Goal: Task Accomplishment & Management: Manage account settings

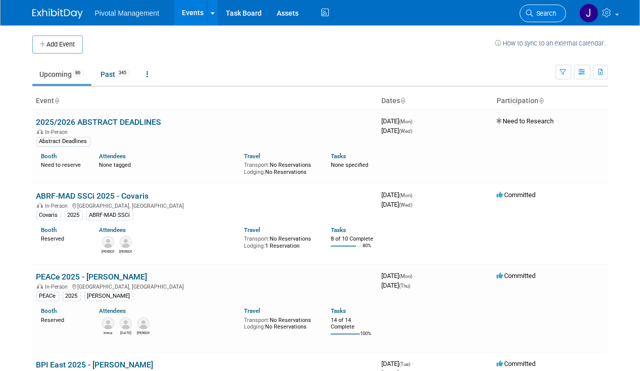
click at [552, 11] on span "Search" at bounding box center [545, 14] width 23 height 8
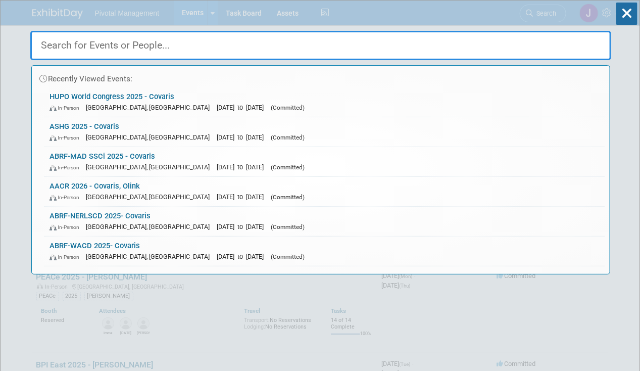
click at [121, 40] on input "text" at bounding box center [320, 45] width 581 height 29
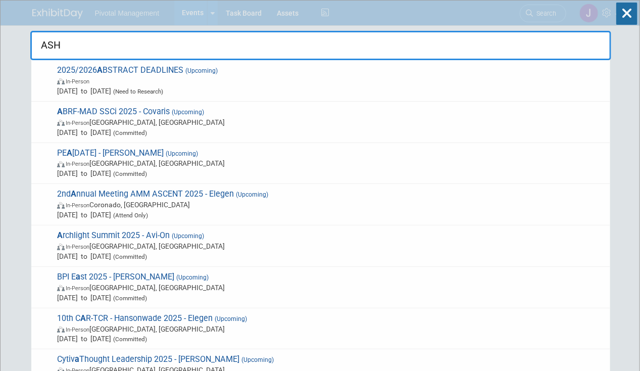
type input "ASHG"
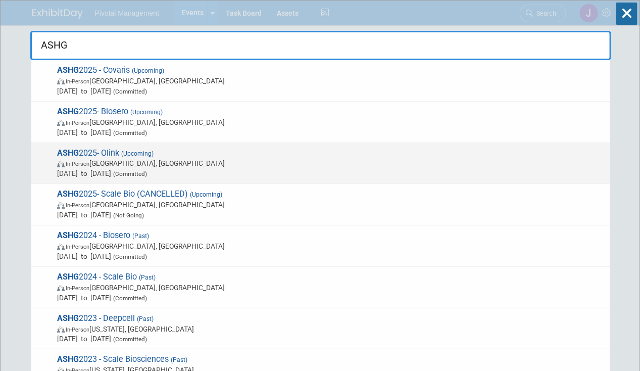
click at [113, 163] on span "In-Person [GEOGRAPHIC_DATA], [GEOGRAPHIC_DATA]" at bounding box center [331, 163] width 548 height 10
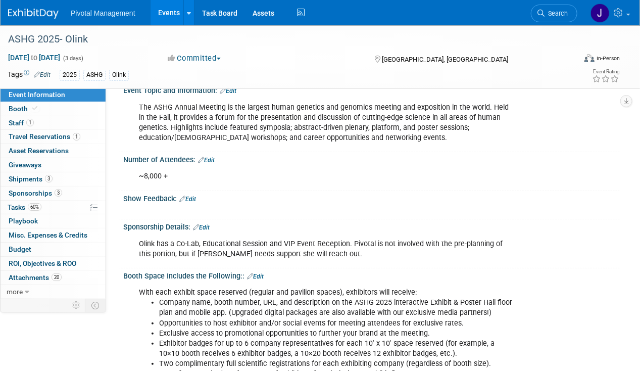
scroll to position [85, 0]
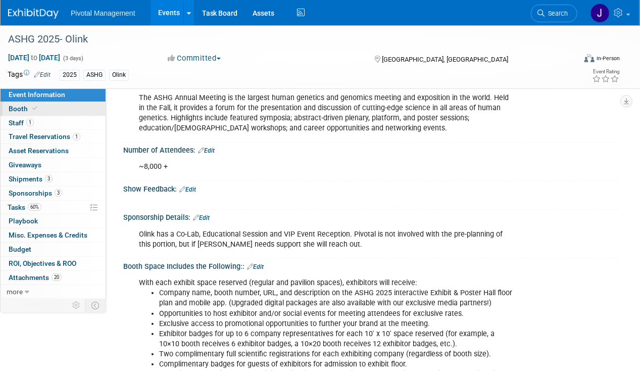
click at [34, 111] on icon at bounding box center [34, 109] width 5 height 6
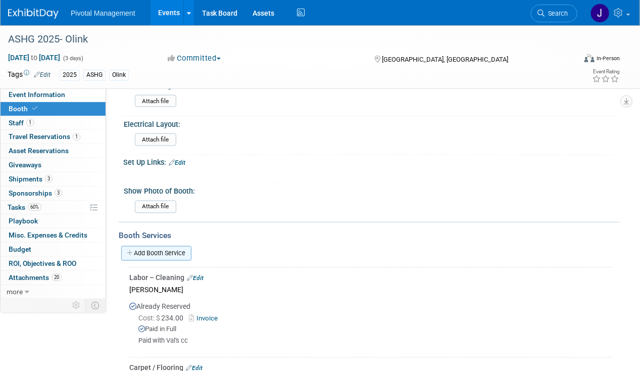
scroll to position [589, 0]
click at [172, 248] on link "Add Booth Service" at bounding box center [156, 253] width 70 height 15
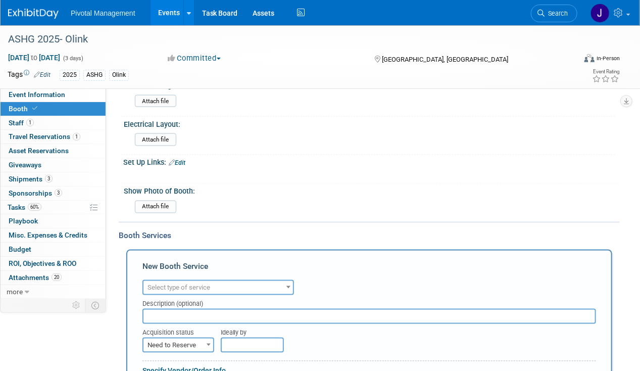
scroll to position [0, 0]
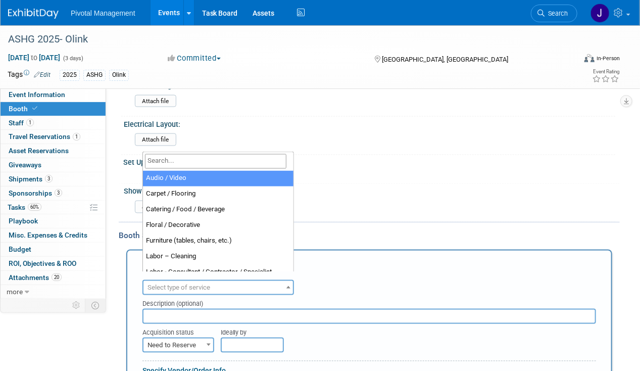
click at [185, 284] on span "Select type of service" at bounding box center [179, 288] width 63 height 8
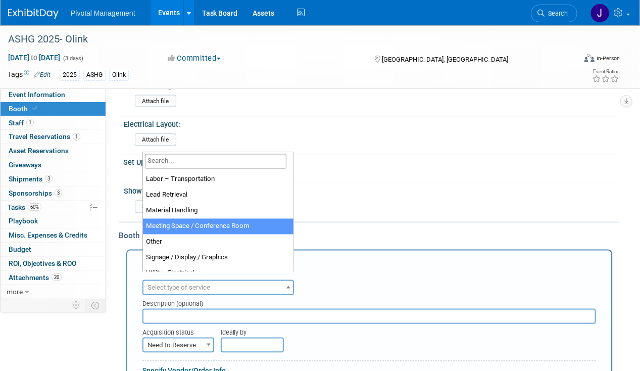
scroll to position [259, 0]
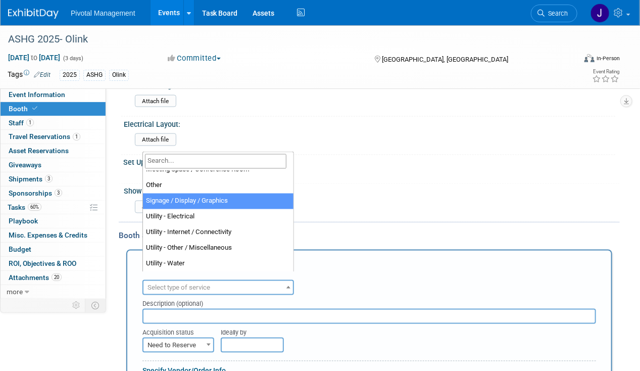
select select "3"
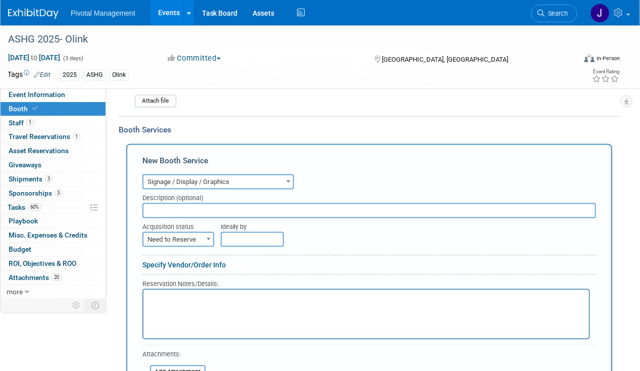
scroll to position [760, 0]
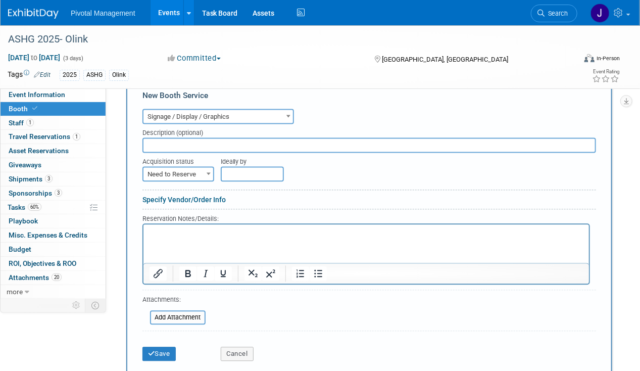
click at [172, 142] on input "text" at bounding box center [370, 144] width 454 height 15
type input "CrewXP - New graphics & Drawings - ASHG to HUPO WC"
click at [196, 168] on span "Need to Reserve" at bounding box center [179, 174] width 70 height 14
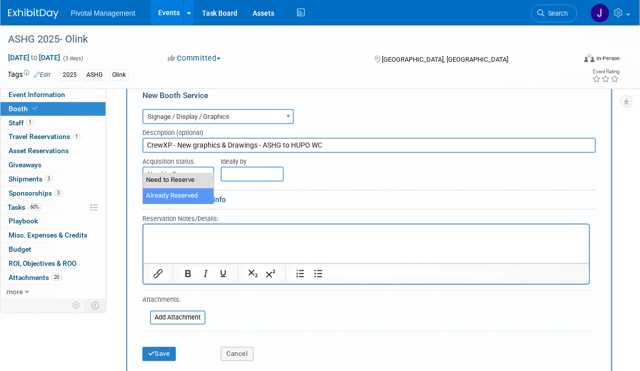
select select "2"
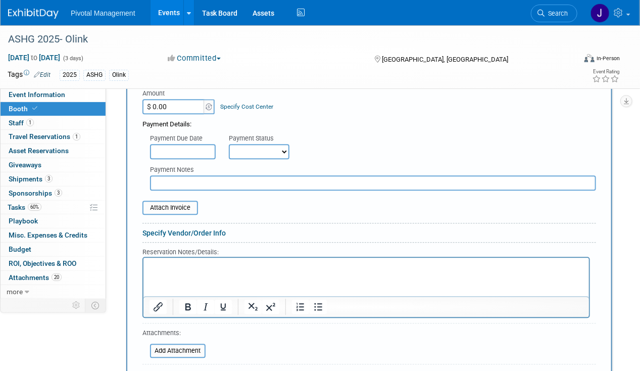
scroll to position [872, 0]
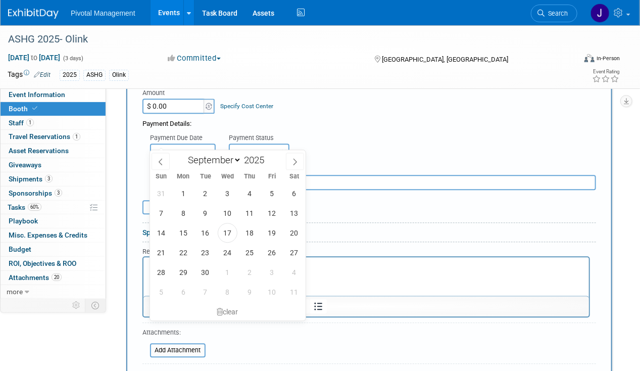
drag, startPoint x: 194, startPoint y: 146, endPoint x: 203, endPoint y: 146, distance: 9.1
click at [194, 146] on input "text" at bounding box center [183, 151] width 66 height 15
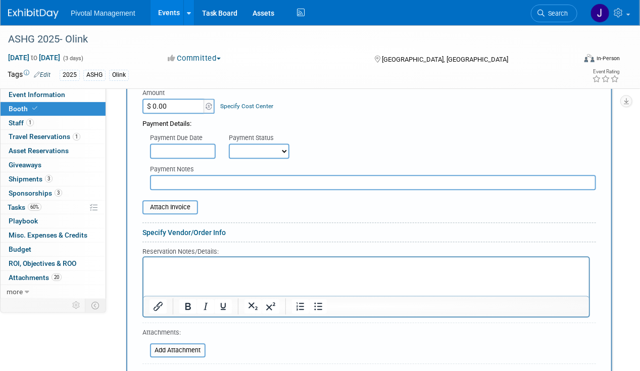
click at [271, 144] on select "Not Paid Yet Partially Paid Paid in Full" at bounding box center [259, 151] width 61 height 15
click at [367, 129] on div "Payment Due Date Payment Status Not Paid Yet Partially Paid Paid in Full Next P…" at bounding box center [369, 144] width 469 height 30
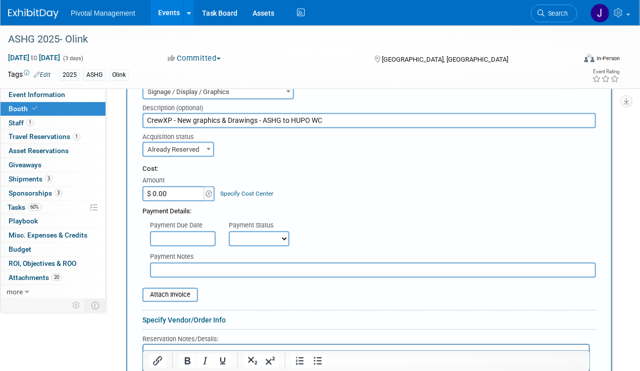
scroll to position [782, 0]
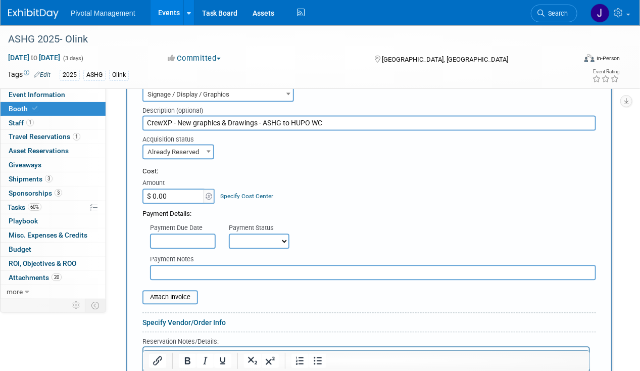
click at [176, 189] on input "$ 0.00" at bounding box center [174, 196] width 63 height 15
paste input "1,328.91"
type input "$ 1,328.91"
click at [389, 204] on div "Payment Details:" at bounding box center [370, 211] width 454 height 15
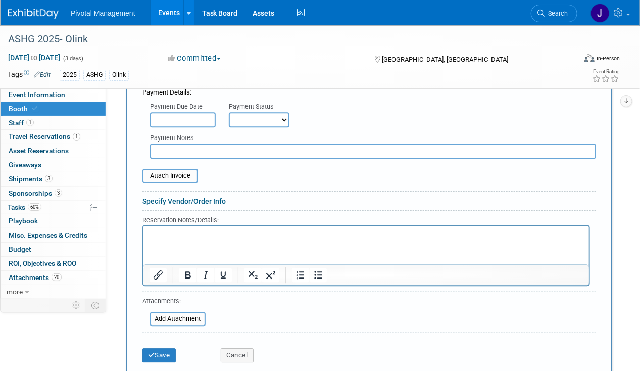
scroll to position [906, 0]
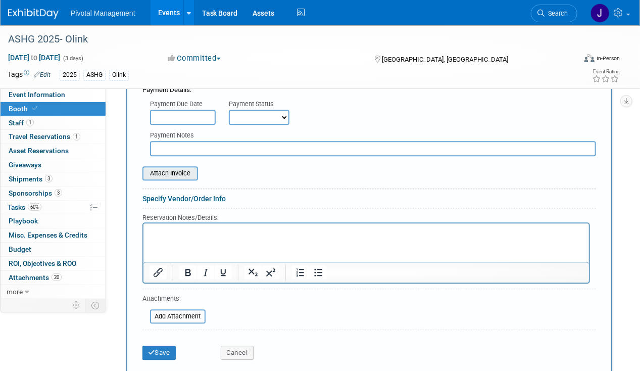
click at [178, 167] on input "file" at bounding box center [137, 173] width 120 height 12
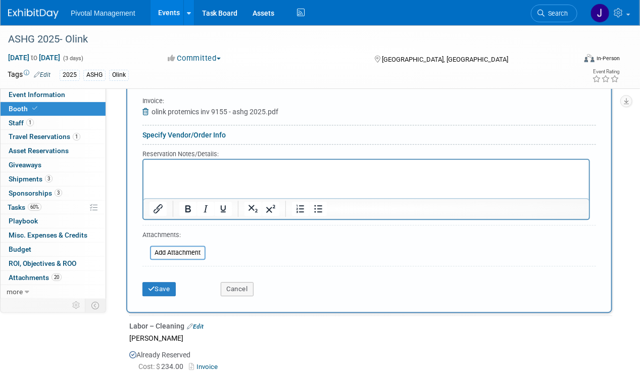
scroll to position [979, 0]
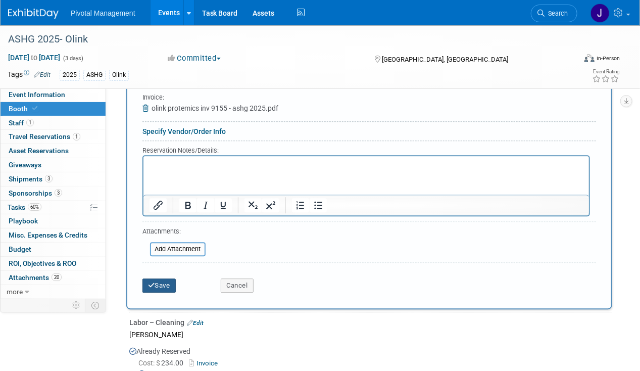
click at [166, 279] on button "Save" at bounding box center [159, 285] width 33 height 14
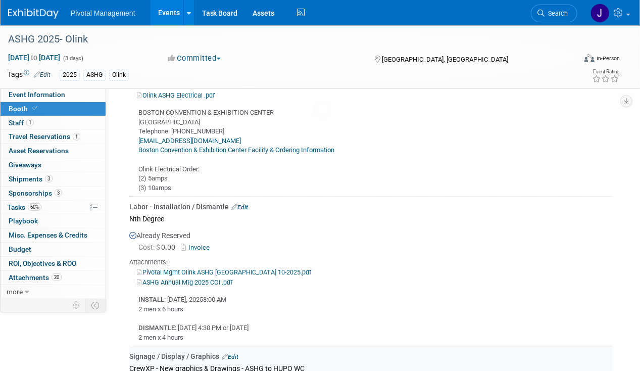
scroll to position [1375, 0]
